Goal: Ask a question

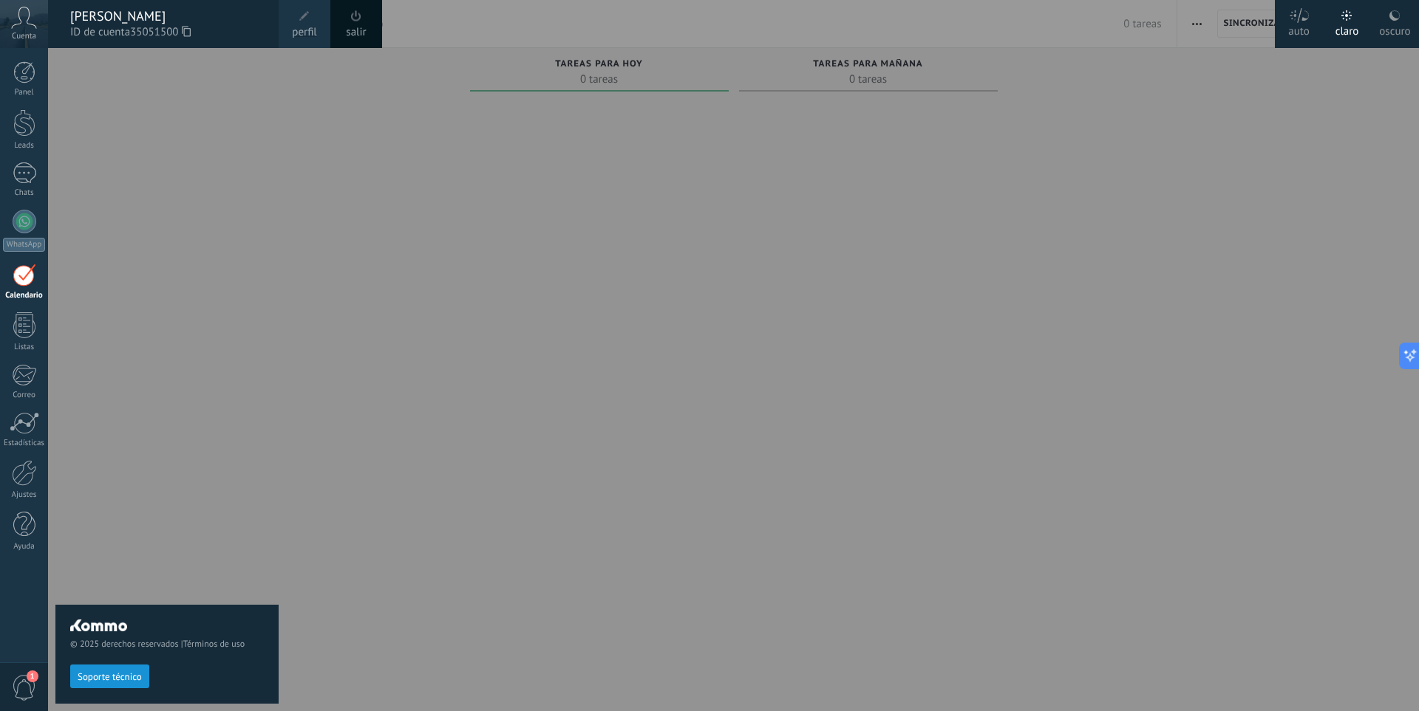
drag, startPoint x: 100, startPoint y: 662, endPoint x: 102, endPoint y: 672, distance: 10.6
click at [100, 668] on div "© 2025 derechos reservados | Términos de uso Soporte técnico" at bounding box center [166, 654] width 223 height 98
click at [102, 672] on span "Soporte técnico" at bounding box center [110, 677] width 64 height 10
